Goal: Task Accomplishment & Management: Use online tool/utility

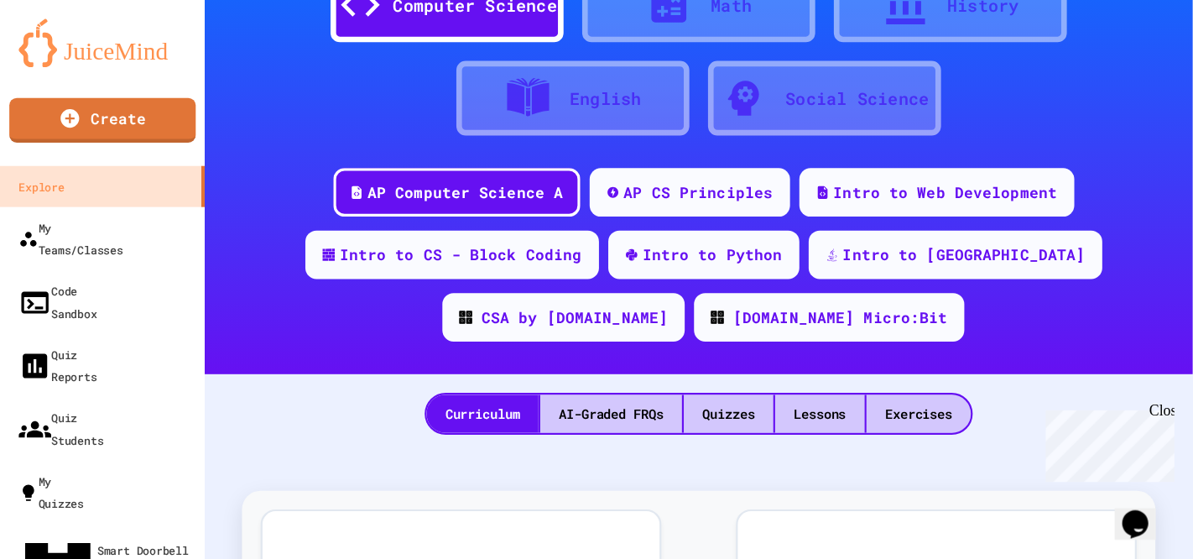
scroll to position [101, 0]
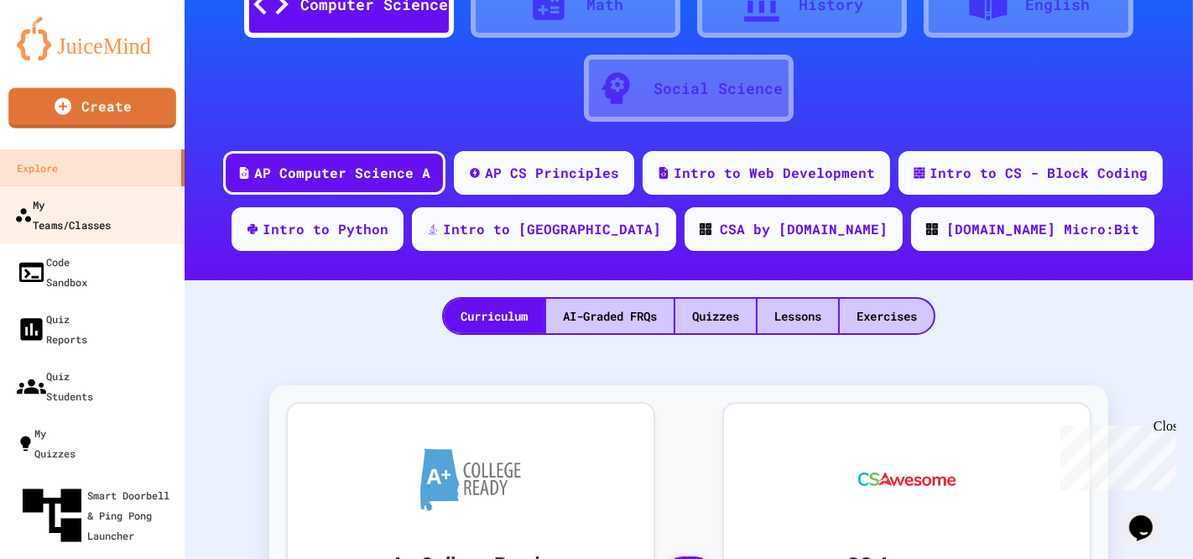
click at [98, 202] on div "My Teams/Classes" at bounding box center [62, 214] width 96 height 41
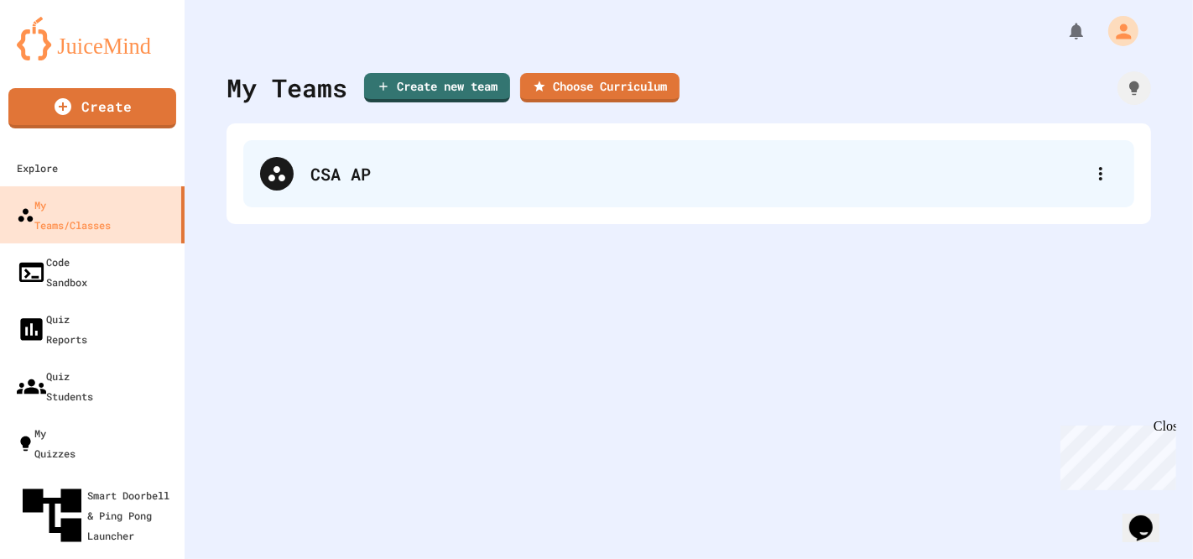
click at [375, 170] on div "CSA AP" at bounding box center [696, 173] width 773 height 25
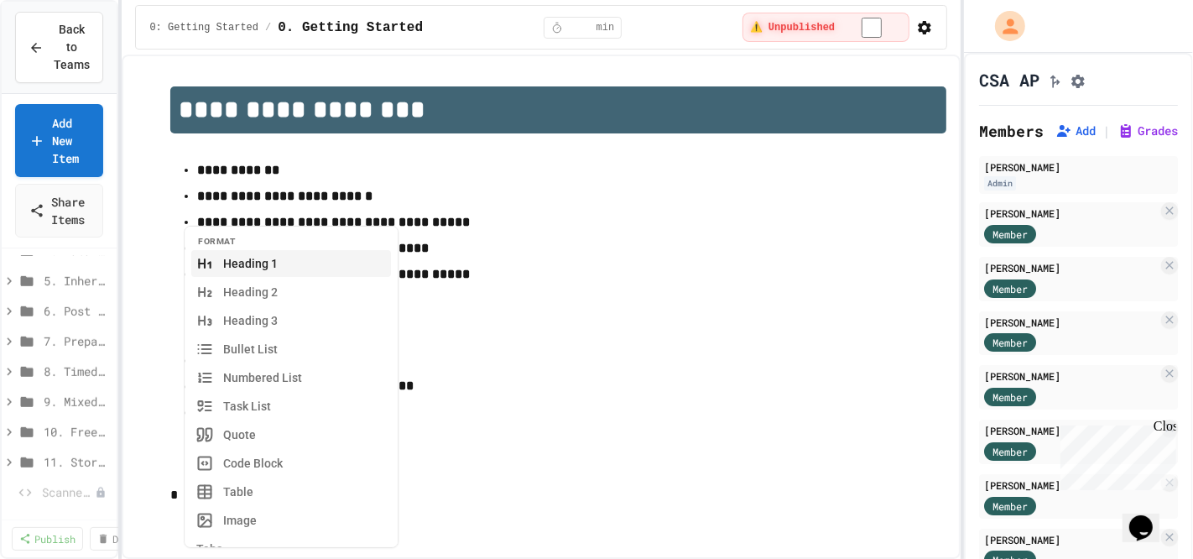
scroll to position [1051, 0]
click at [70, 334] on span "Scanner Practice" at bounding box center [60, 491] width 36 height 18
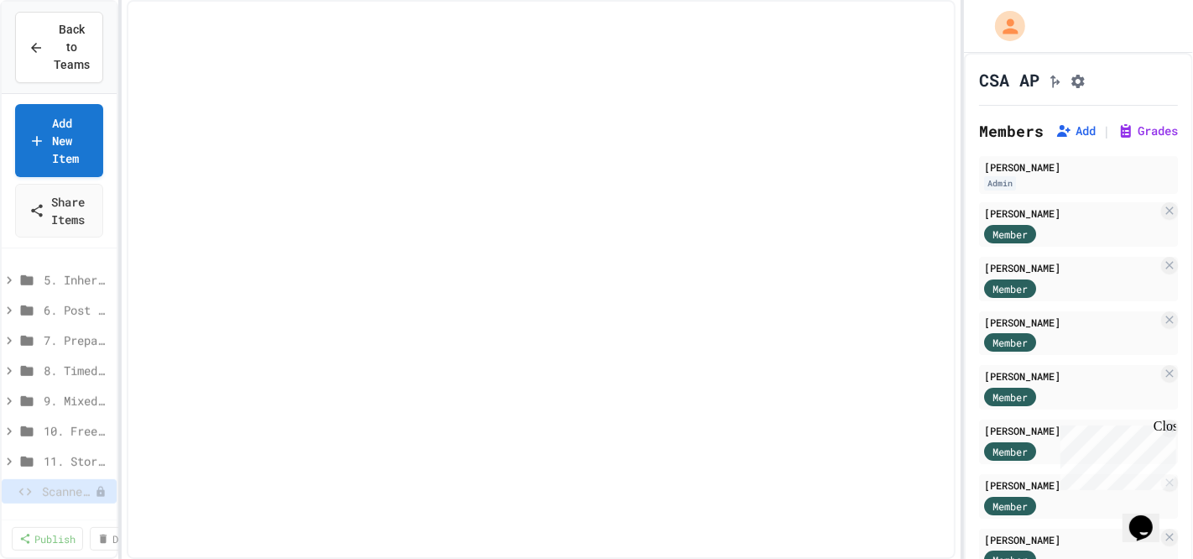
scroll to position [1037, 0]
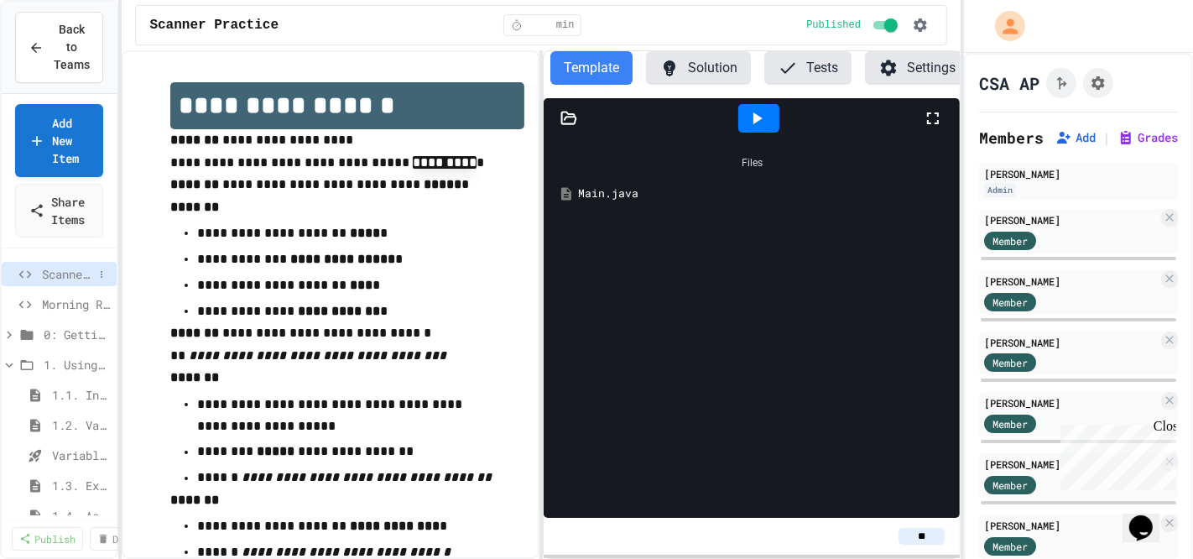
click at [65, 275] on span "Scanner Practice" at bounding box center [67, 274] width 51 height 18
click at [891, 62] on icon at bounding box center [889, 68] width 16 height 16
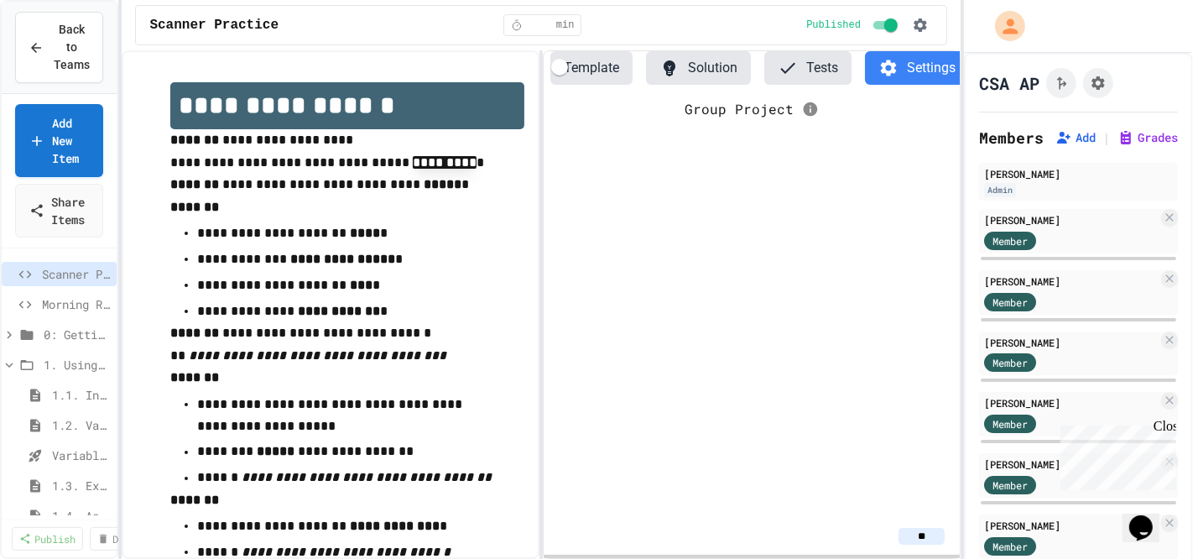
click at [891, 62] on icon at bounding box center [889, 68] width 16 height 16
click at [919, 32] on icon "button" at bounding box center [920, 25] width 17 height 17
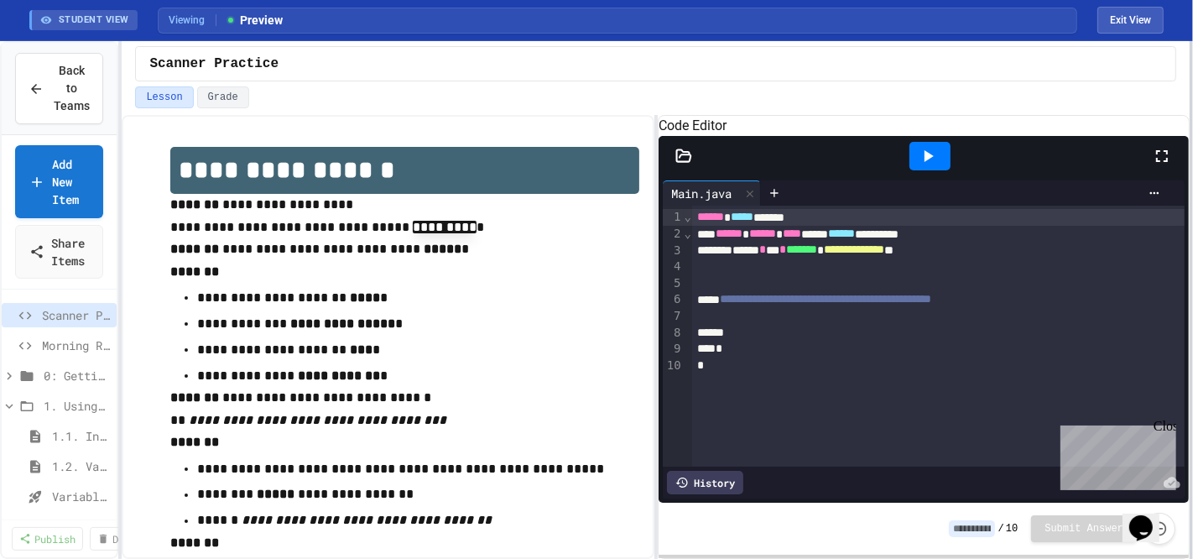
click at [1192, 205] on div at bounding box center [1190, 299] width 3 height 517
click at [698, 222] on span "******" at bounding box center [710, 217] width 27 height 12
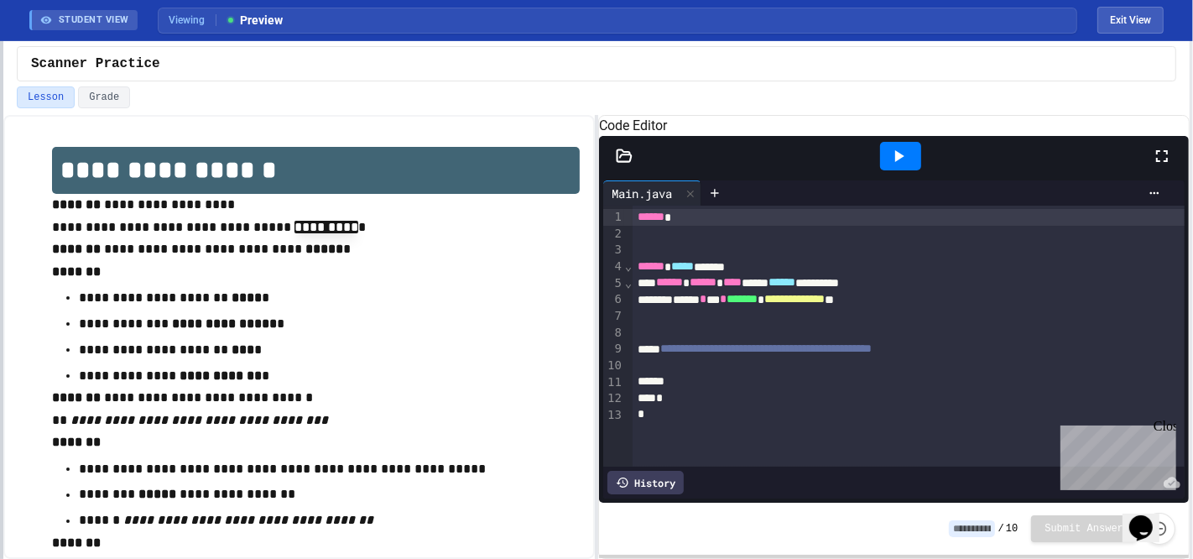
click at [0, 203] on div at bounding box center [1, 299] width 3 height 517
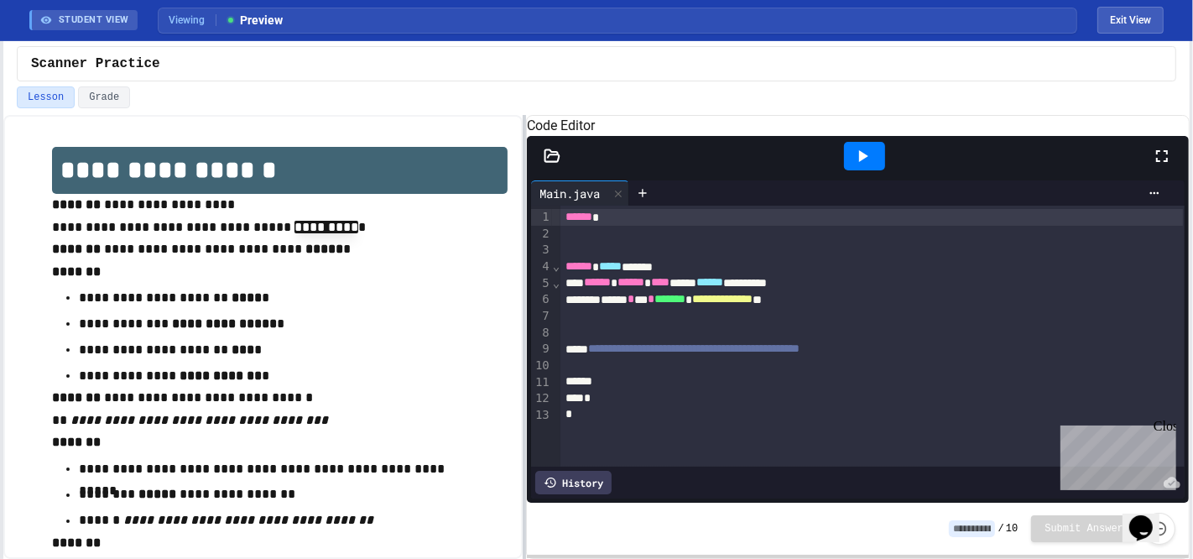
click at [523, 263] on div at bounding box center [524, 337] width 3 height 444
click at [601, 341] on div at bounding box center [872, 332] width 624 height 17
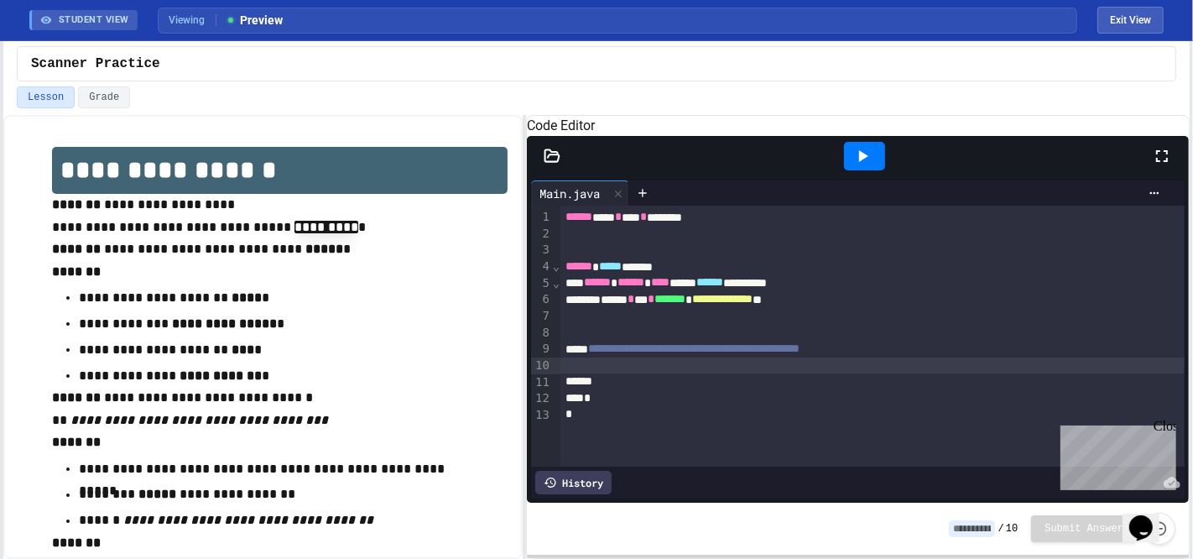
click at [597, 374] on div at bounding box center [872, 365] width 624 height 17
click at [1165, 162] on icon at bounding box center [1162, 156] width 12 height 12
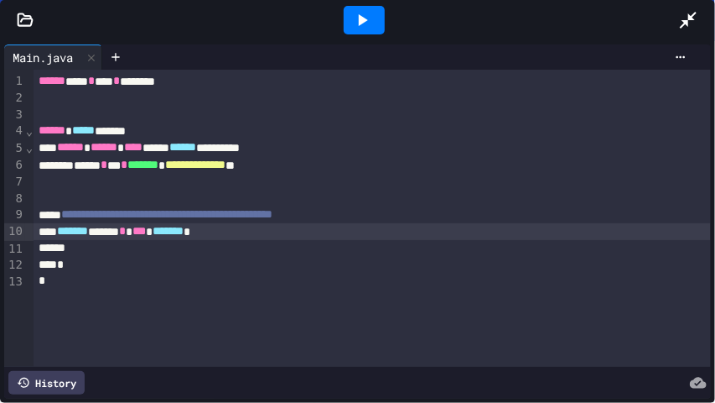
click at [260, 231] on div "******* ***** * *** *******" at bounding box center [373, 231] width 678 height 17
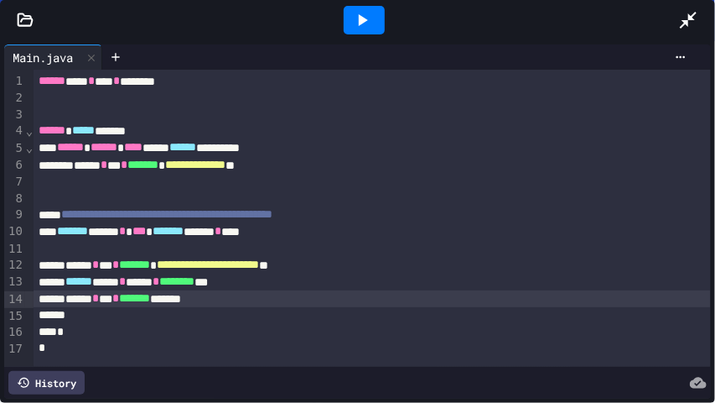
click at [84, 304] on div "****** * *** * ******* *******" at bounding box center [373, 298] width 678 height 17
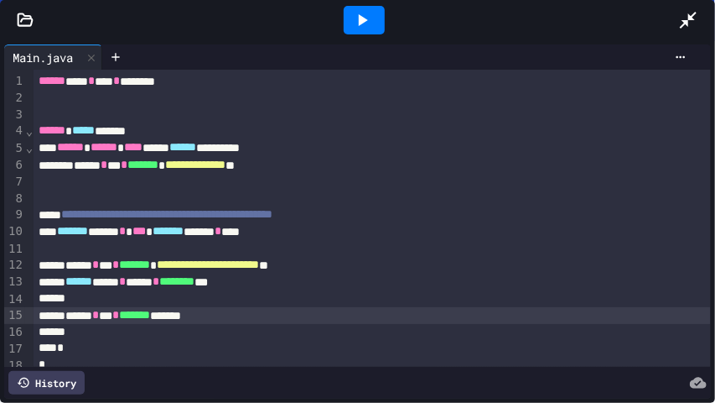
click at [268, 317] on div "****** * *** * ******* *******" at bounding box center [373, 315] width 678 height 17
click at [674, 57] on icon at bounding box center [680, 56] width 13 height 13
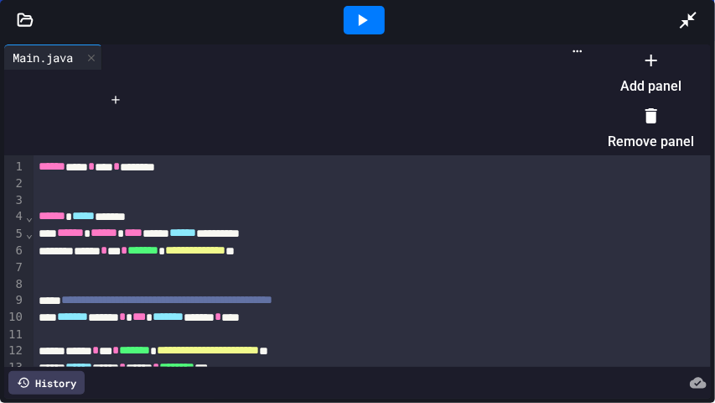
click at [675, 46] on div at bounding box center [642, 46] width 103 height 0
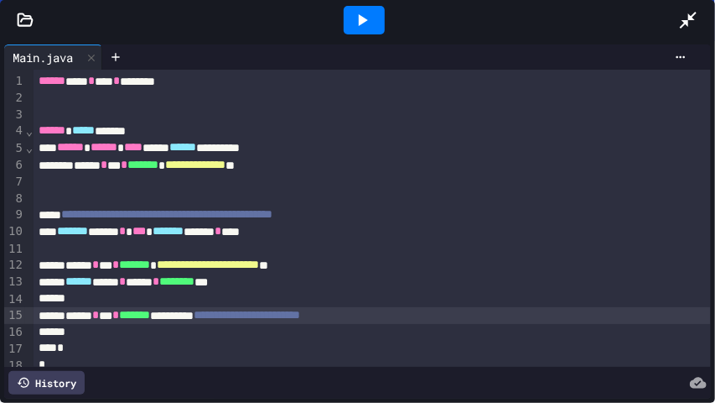
click at [690, 20] on icon at bounding box center [689, 20] width 20 height 20
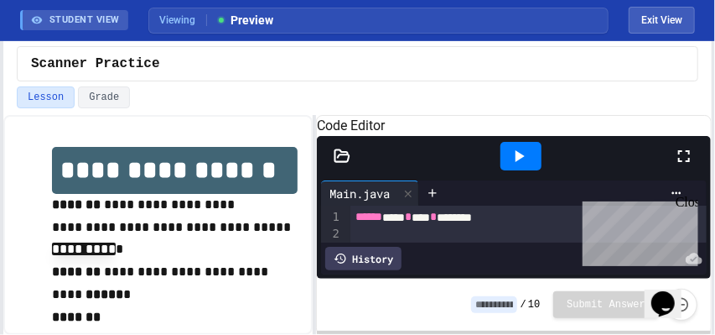
click at [683, 166] on icon at bounding box center [684, 156] width 20 height 20
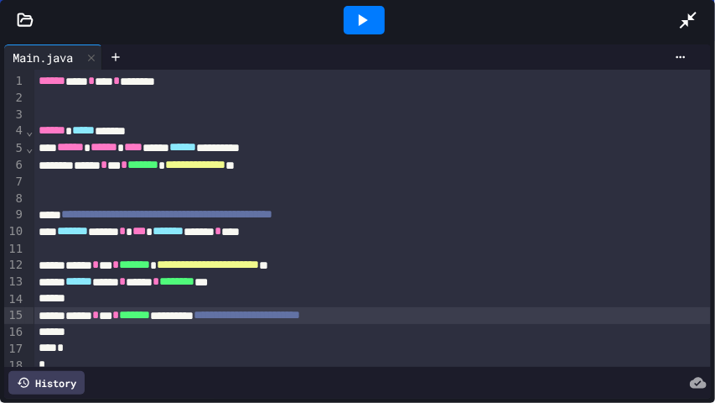
click at [377, 18] on div at bounding box center [364, 20] width 41 height 29
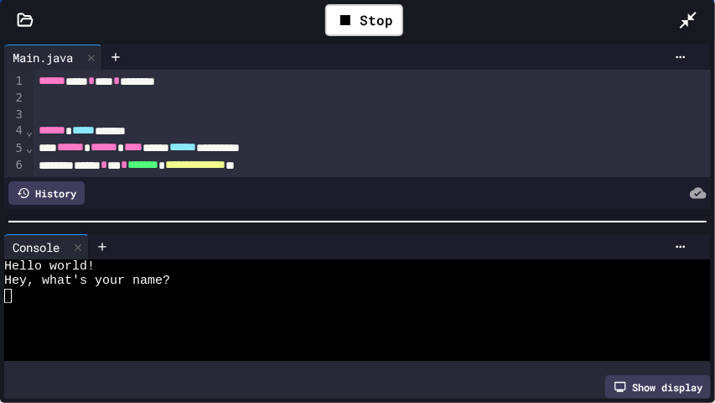
click at [119, 299] on div at bounding box center [351, 296] width 694 height 14
type textarea "**"
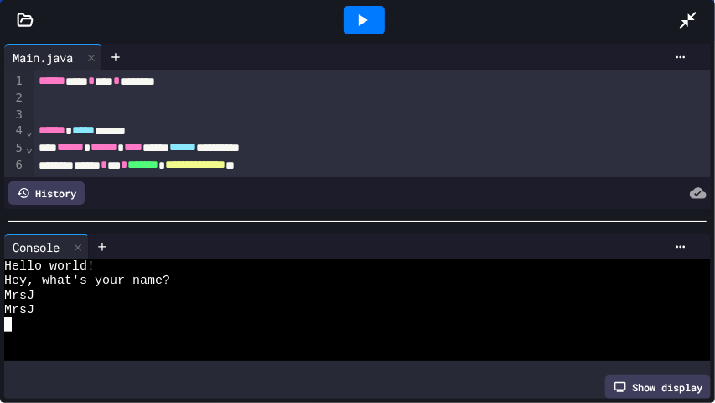
click at [371, 28] on icon at bounding box center [362, 20] width 20 height 20
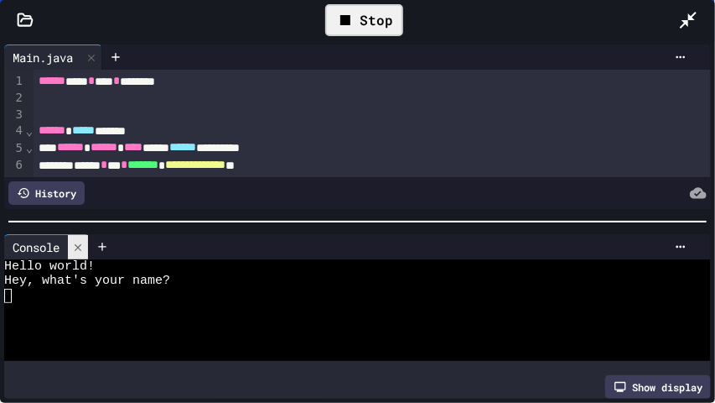
click at [84, 243] on icon at bounding box center [78, 248] width 12 height 12
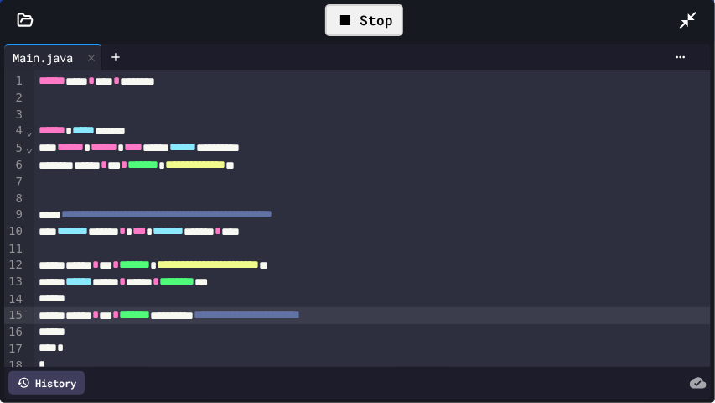
click at [72, 316] on div "**********" at bounding box center [373, 315] width 678 height 17
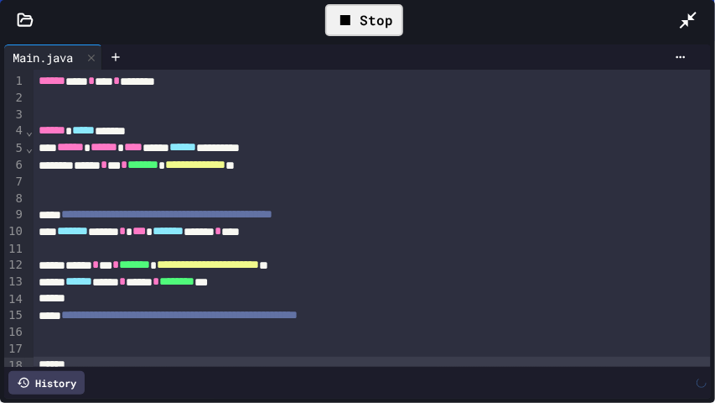
scroll to position [8, 0]
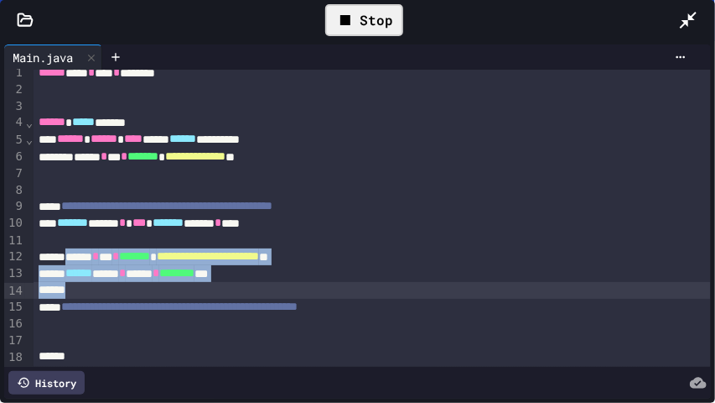
click at [87, 325] on div at bounding box center [373, 323] width 678 height 17
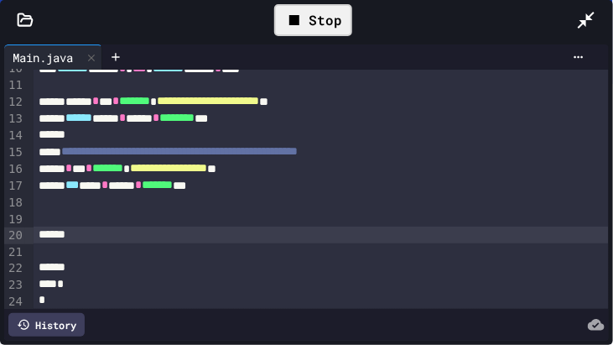
scroll to position [166, 0]
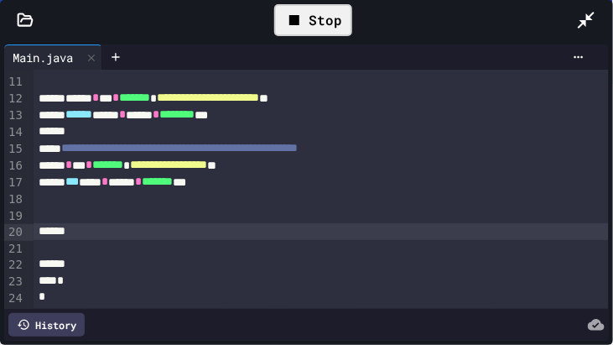
click at [301, 20] on icon at bounding box center [294, 20] width 20 height 20
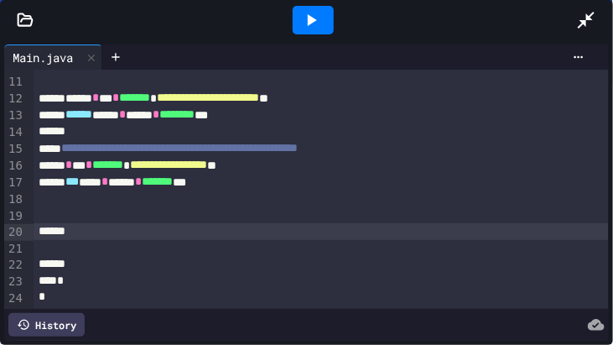
click at [301, 20] on icon at bounding box center [311, 20] width 20 height 20
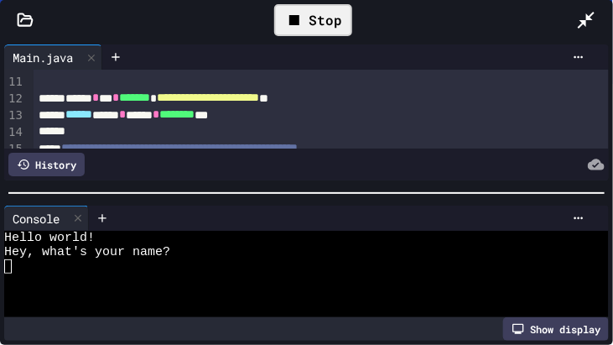
click at [240, 262] on div at bounding box center [298, 266] width 589 height 14
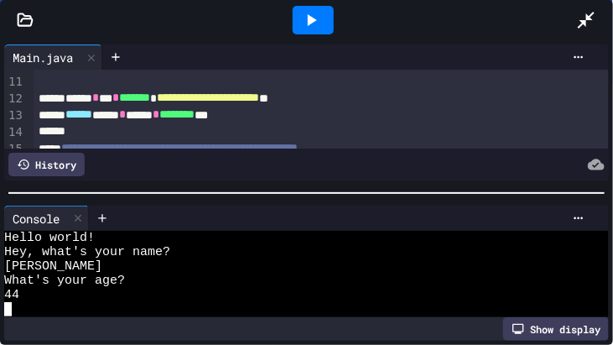
click at [335, 130] on div at bounding box center [321, 131] width 575 height 17
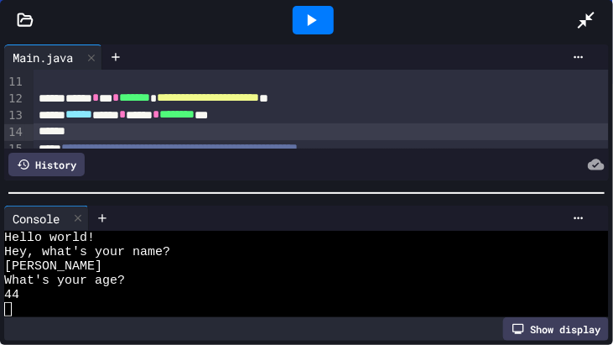
click at [335, 130] on div at bounding box center [321, 131] width 575 height 17
click at [80, 216] on icon at bounding box center [78, 218] width 12 height 12
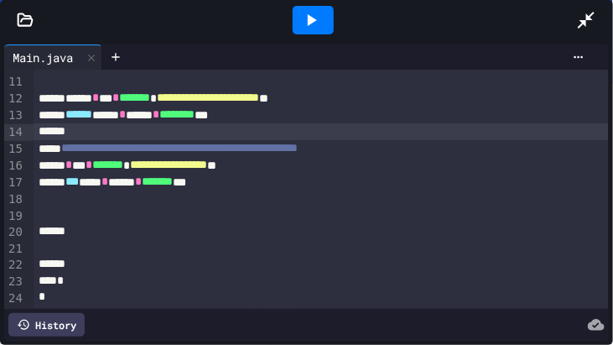
click at [294, 195] on div at bounding box center [321, 198] width 575 height 17
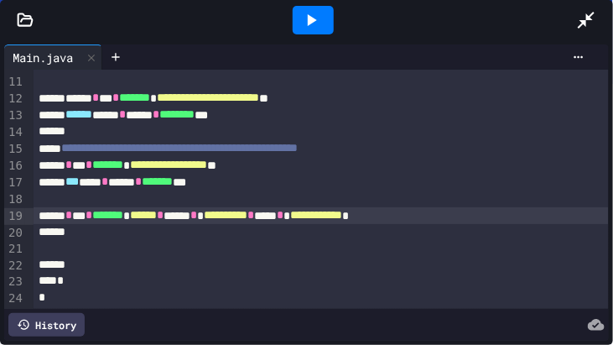
click at [501, 218] on div "**********" at bounding box center [321, 215] width 575 height 17
click at [317, 22] on icon at bounding box center [311, 20] width 20 height 20
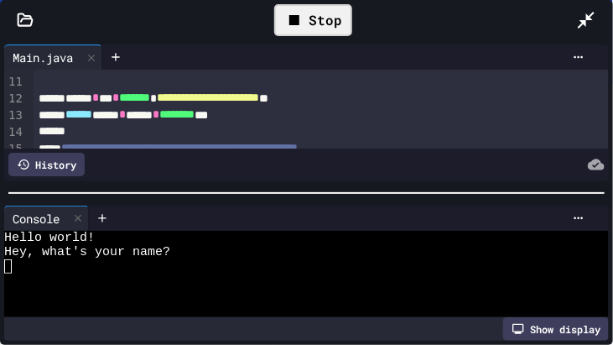
click at [112, 243] on div "Hello world!" at bounding box center [298, 238] width 589 height 14
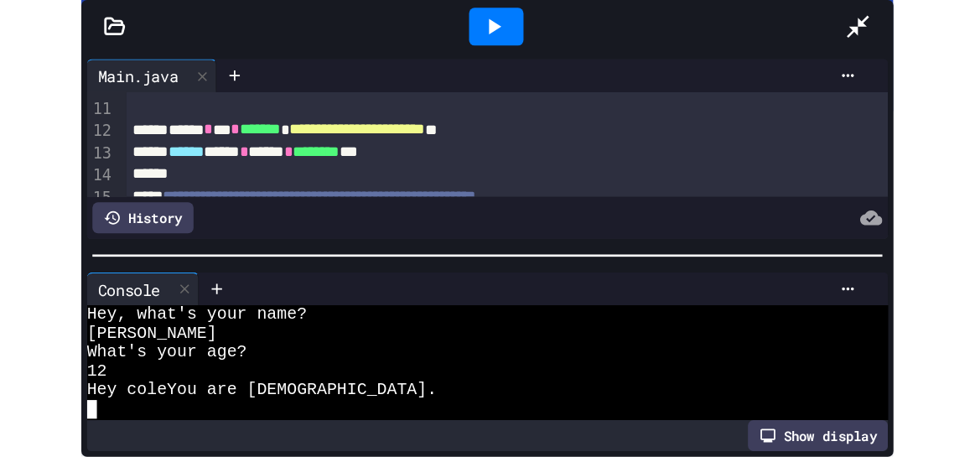
scroll to position [14, 0]
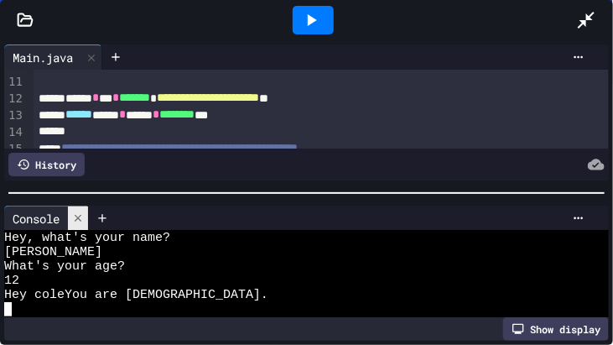
click at [79, 218] on icon at bounding box center [78, 218] width 7 height 7
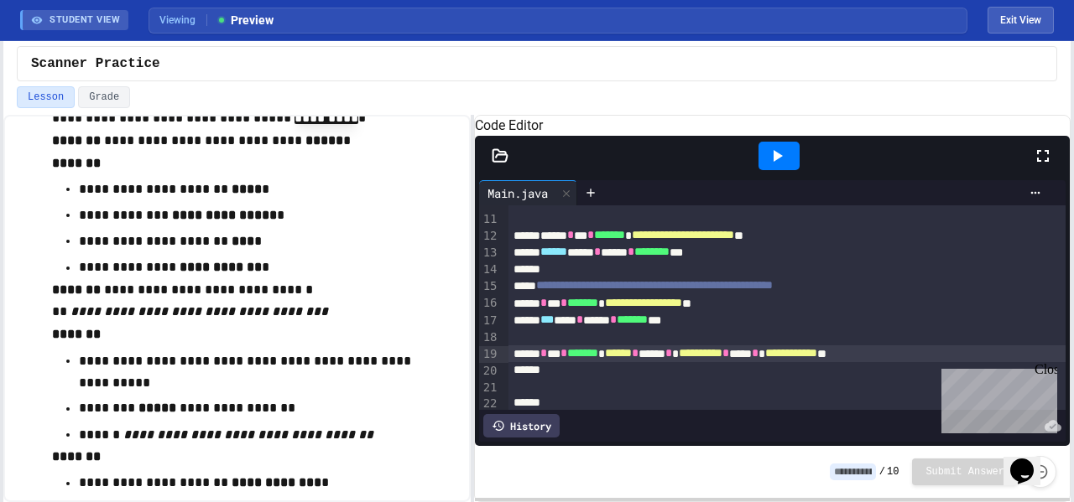
scroll to position [108, 0]
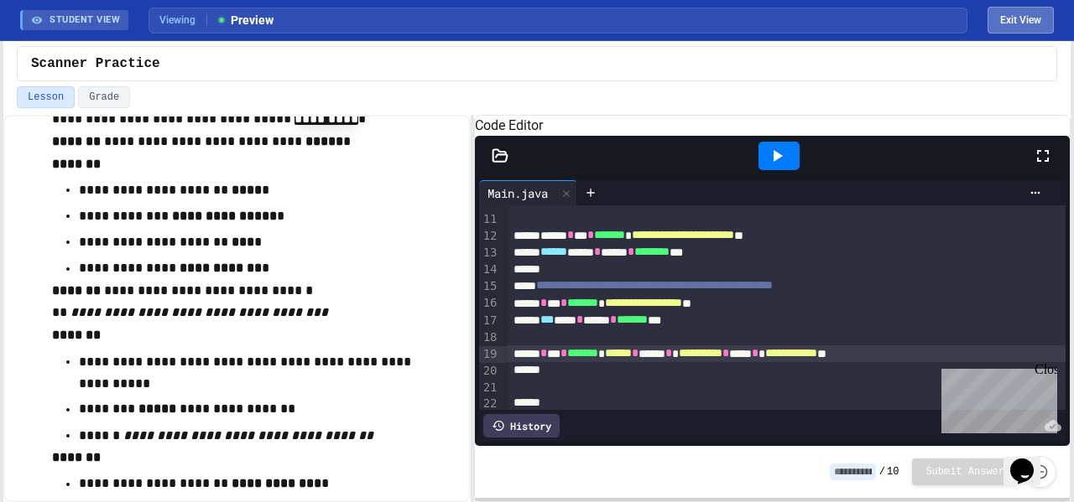
click at [1021, 21] on button "Exit View" at bounding box center [1020, 20] width 66 height 27
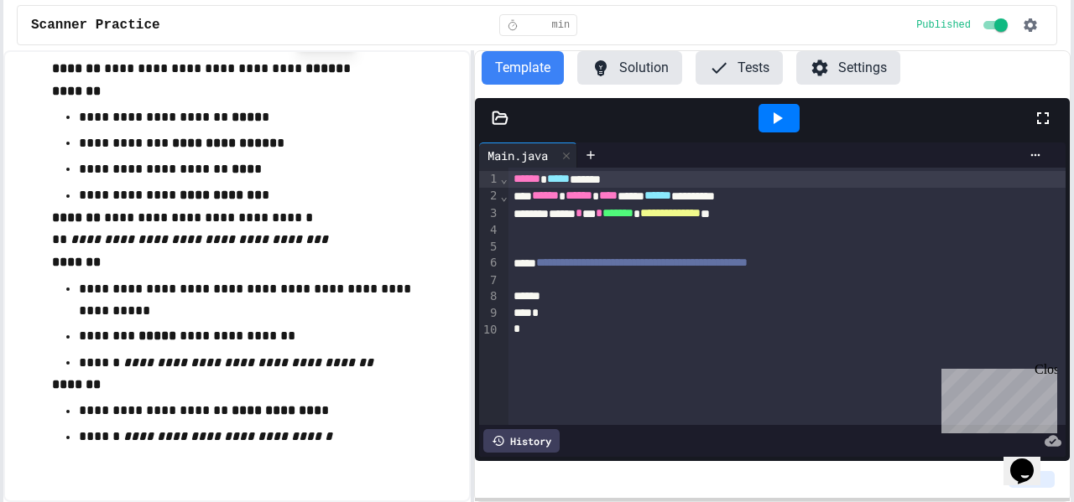
scroll to position [0, 0]
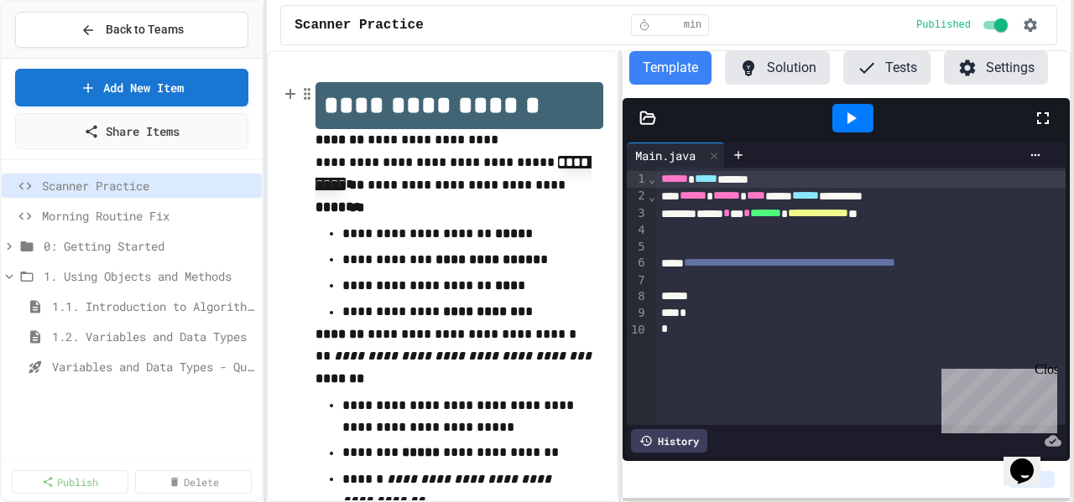
click at [268, 120] on div "**********" at bounding box center [537, 251] width 1074 height 502
click at [128, 429] on span "1.4. Assignment and Input" at bounding box center [145, 428] width 186 height 18
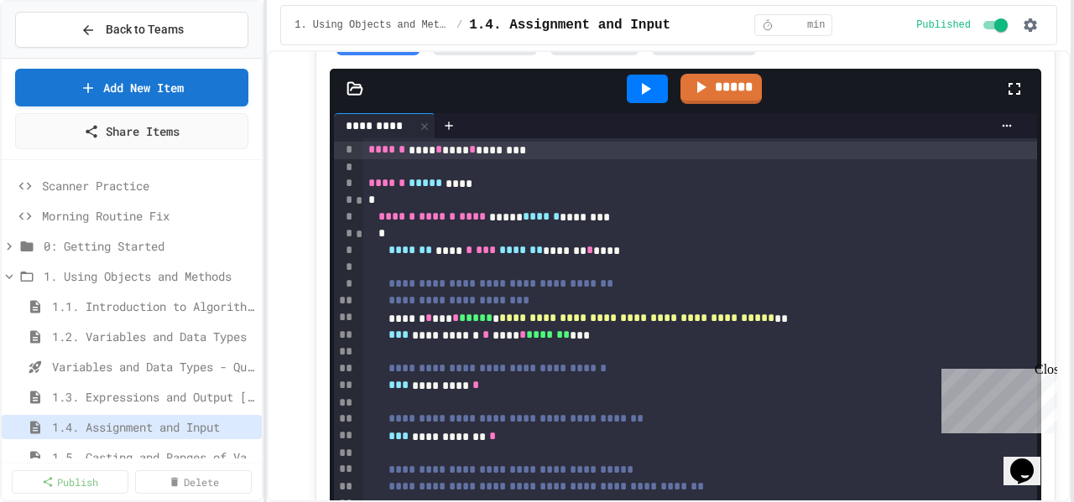
scroll to position [9172, 0]
